Goal: Information Seeking & Learning: Find contact information

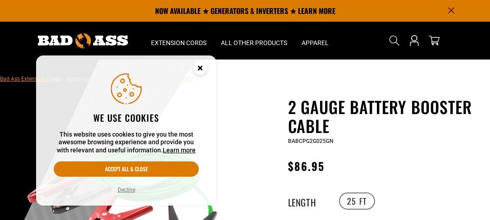
click at [199, 69] on icon "Cookie Consent" at bounding box center [199, 67] width 3 height 3
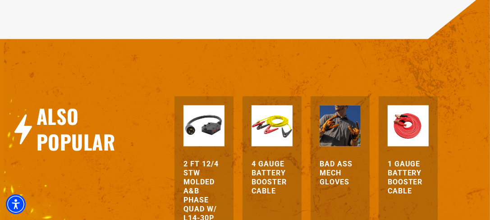
scroll to position [1171, 0]
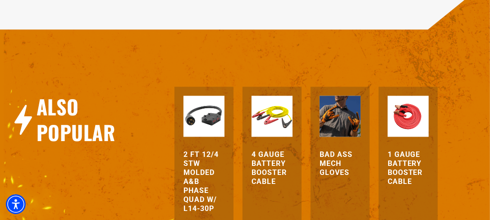
click at [420, 111] on img at bounding box center [407, 116] width 41 height 41
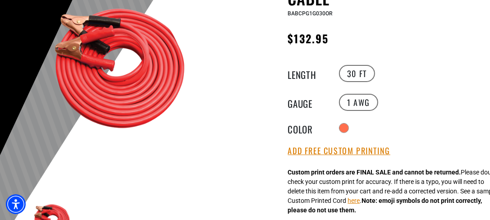
scroll to position [135, 0]
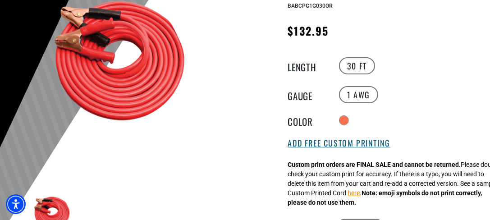
click at [356, 139] on button "Add Free Custom Printing" at bounding box center [339, 143] width 102 height 10
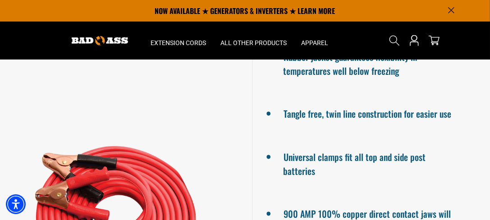
scroll to position [721, 0]
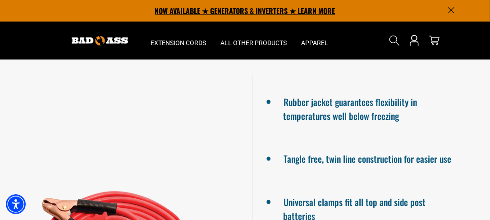
click at [450, 5] on p "NOW AVAILABLE ★ GENERATORS & INVERTERS ★ LEARN MORE" at bounding box center [245, 11] width 419 height 22
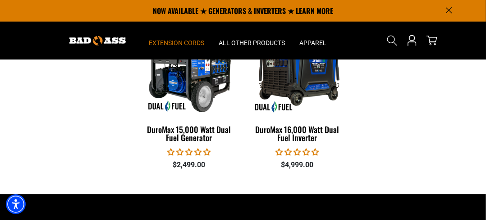
scroll to position [1486, 0]
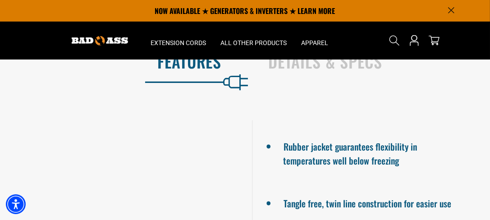
scroll to position [574, 0]
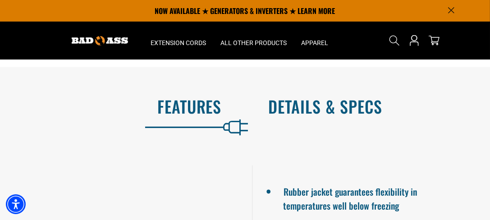
click at [313, 110] on h2 "Details & Specs" at bounding box center [369, 106] width 203 height 19
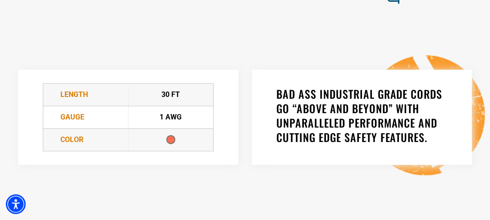
scroll to position [709, 0]
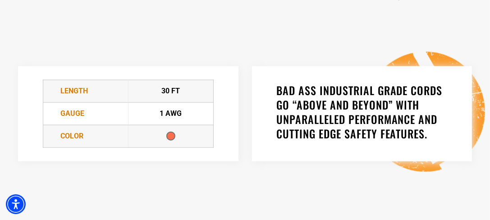
click at [167, 141] on div at bounding box center [170, 136] width 9 height 9
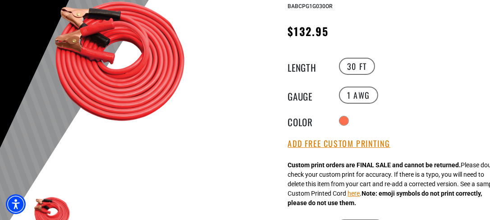
scroll to position [135, 0]
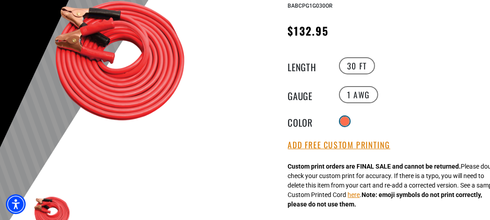
click at [350, 116] on div at bounding box center [345, 121] width 10 height 10
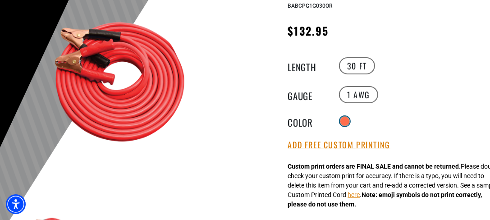
click at [341, 117] on div at bounding box center [344, 121] width 9 height 9
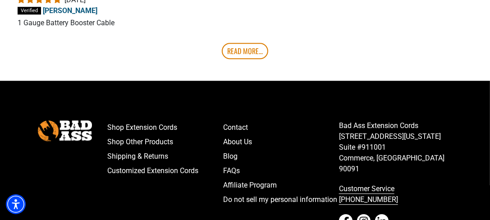
scroll to position [1802, 0]
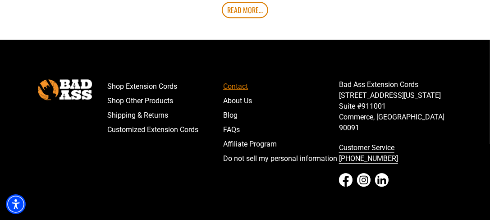
click at [243, 94] on link "Contact" at bounding box center [281, 86] width 116 height 14
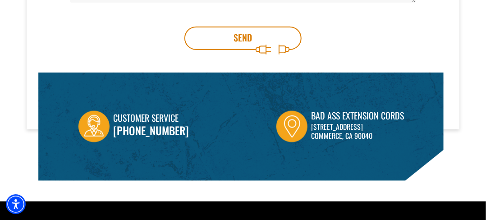
scroll to position [315, 0]
